Goal: Use online tool/utility

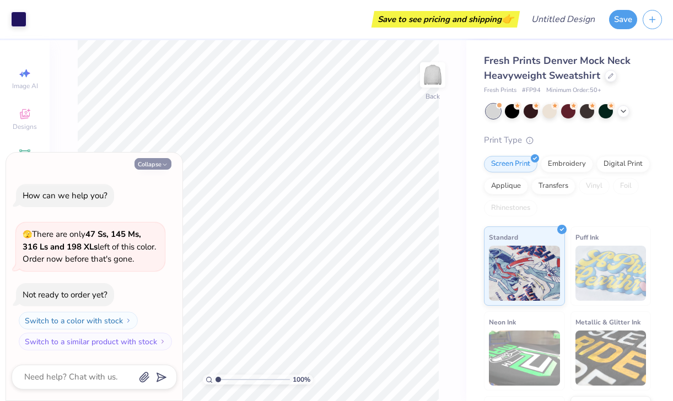
click at [159, 162] on button "Collapse" at bounding box center [152, 164] width 37 height 12
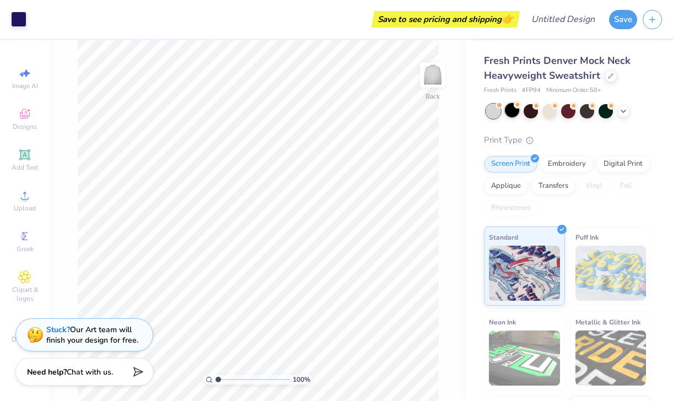
click at [508, 112] on div at bounding box center [512, 110] width 14 height 14
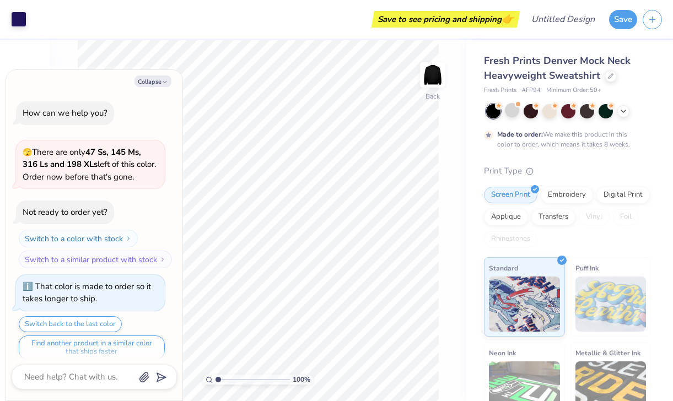
scroll to position [9, 0]
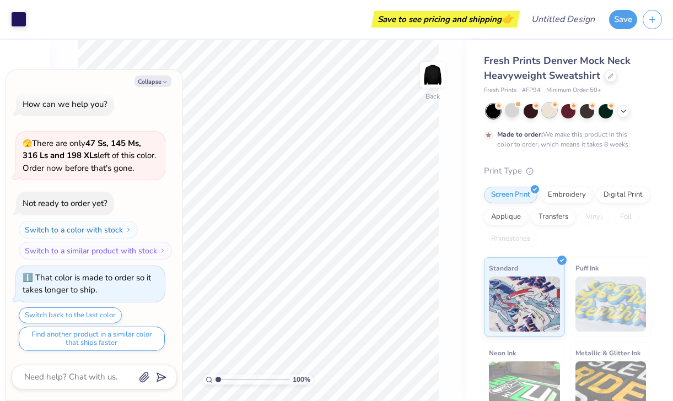
click at [552, 111] on div at bounding box center [549, 110] width 14 height 14
click at [158, 83] on button "Collapse" at bounding box center [152, 81] width 37 height 12
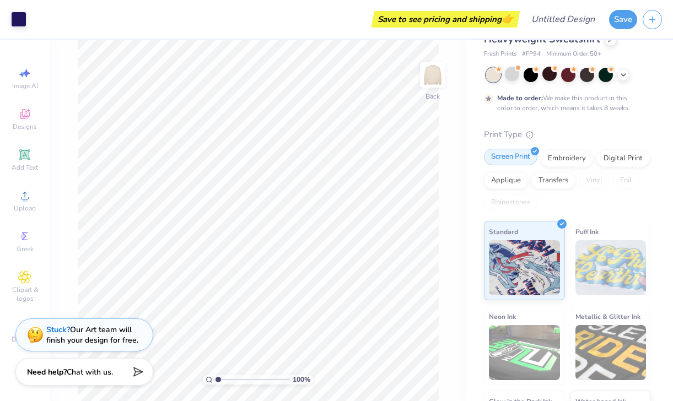
scroll to position [0, 0]
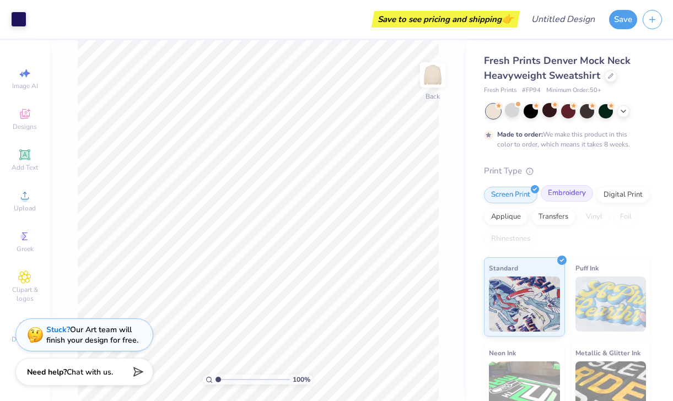
click at [573, 187] on div "Embroidery" at bounding box center [566, 193] width 52 height 17
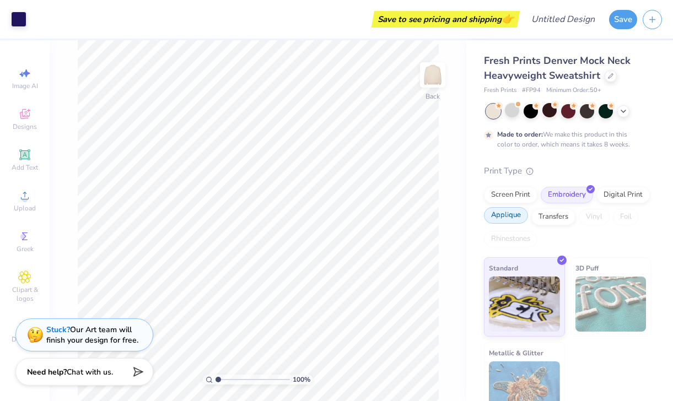
click at [496, 219] on div "Applique" at bounding box center [506, 215] width 44 height 17
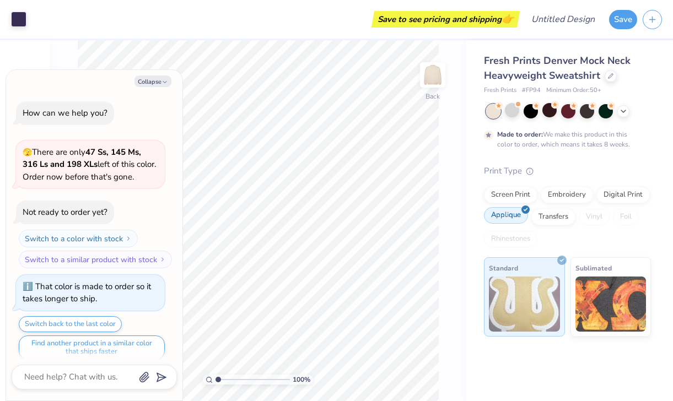
scroll to position [330, 0]
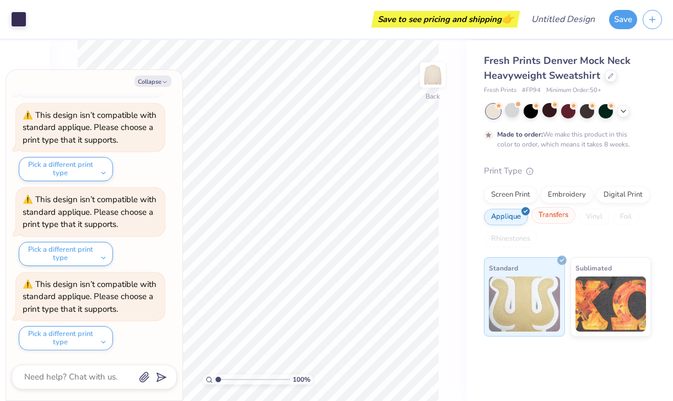
click at [545, 218] on div "Transfers" at bounding box center [553, 215] width 44 height 17
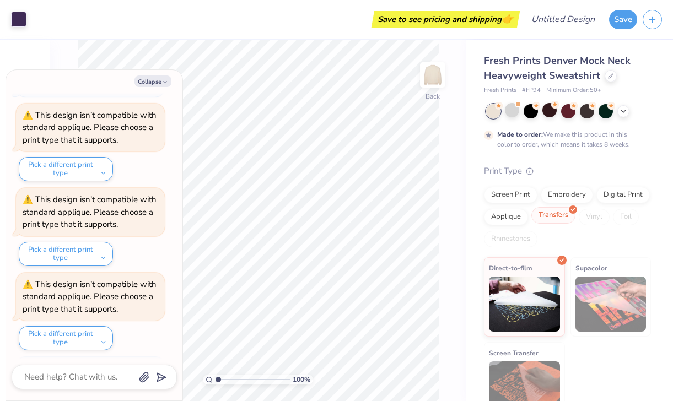
scroll to position [397, 0]
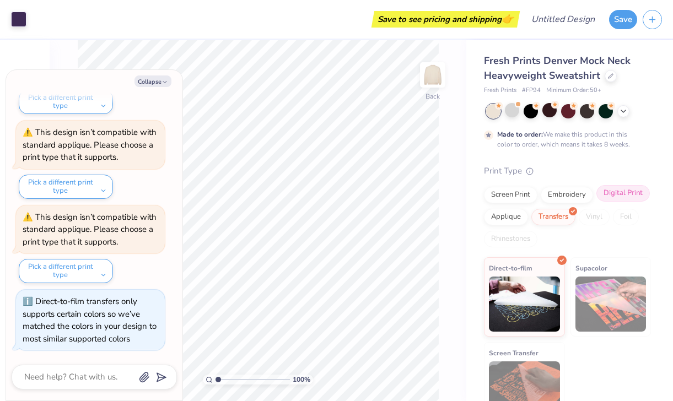
click at [619, 190] on div "Digital Print" at bounding box center [622, 193] width 53 height 17
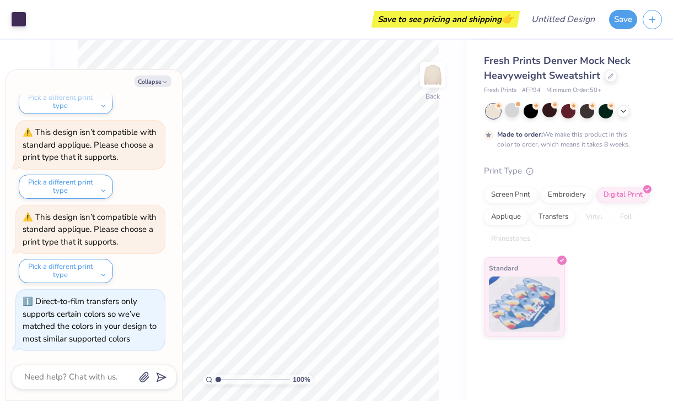
type textarea "x"
